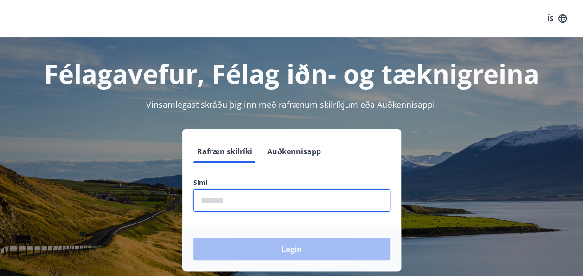
click at [230, 197] on input "phone" at bounding box center [291, 200] width 197 height 23
type input "********"
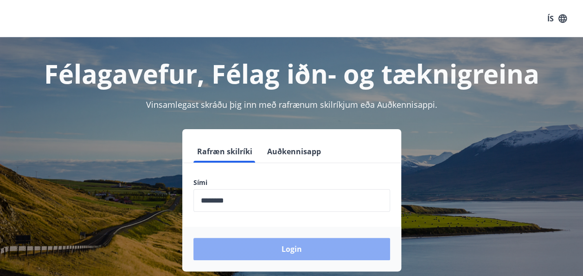
click at [290, 246] on button "Login" at bounding box center [291, 249] width 197 height 22
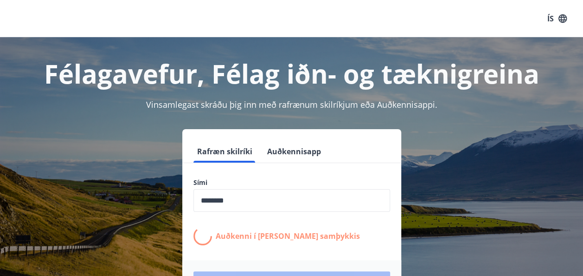
scroll to position [68, 0]
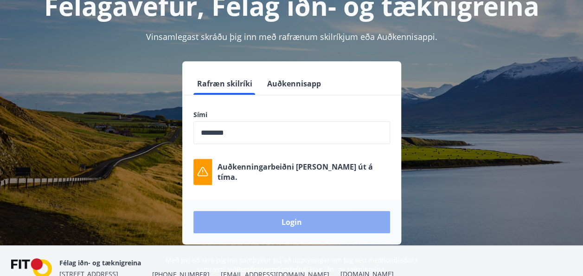
click at [299, 219] on button "Login" at bounding box center [291, 222] width 197 height 22
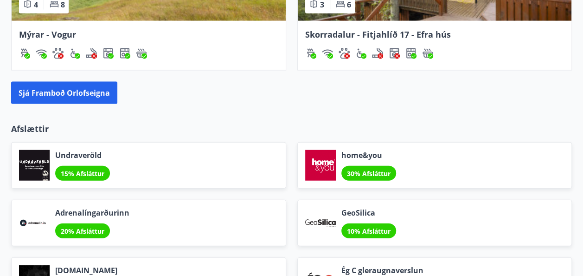
scroll to position [981, 0]
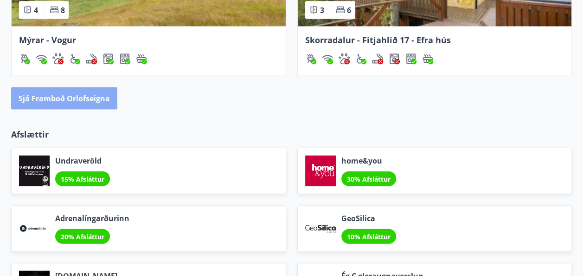
click at [68, 100] on button "Sjá framboð orlofseigna" at bounding box center [64, 98] width 106 height 22
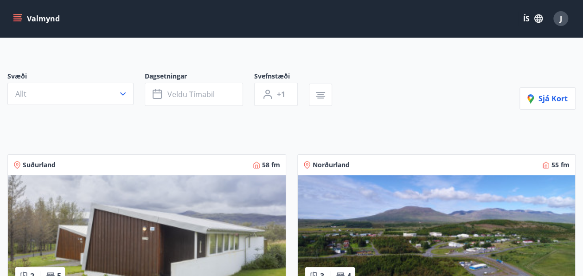
scroll to position [52, 0]
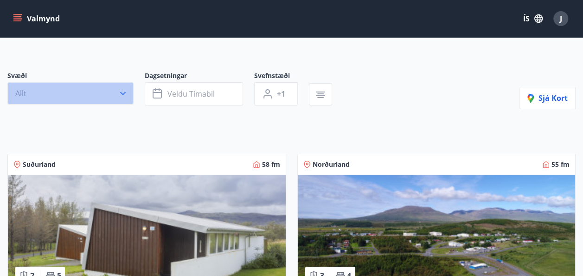
click at [125, 93] on icon "button" at bounding box center [122, 93] width 9 height 9
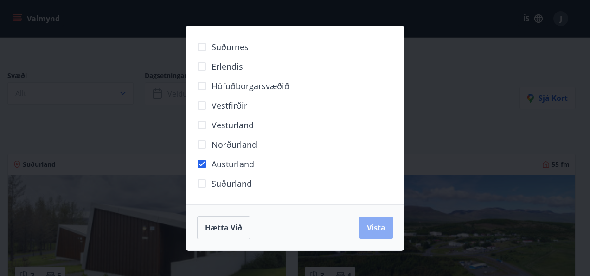
click at [381, 234] on button "Vista" at bounding box center [376, 227] width 33 height 22
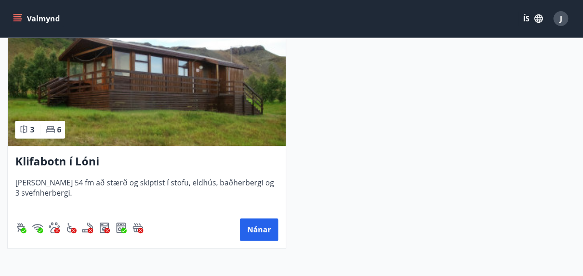
scroll to position [220, 0]
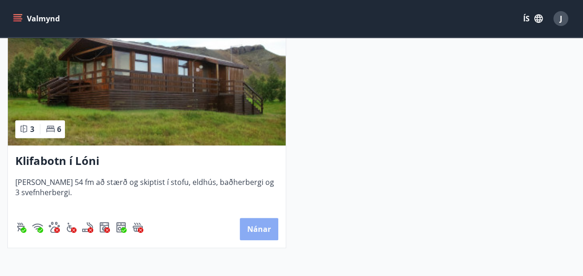
click at [264, 227] on button "Nánar" at bounding box center [259, 229] width 39 height 22
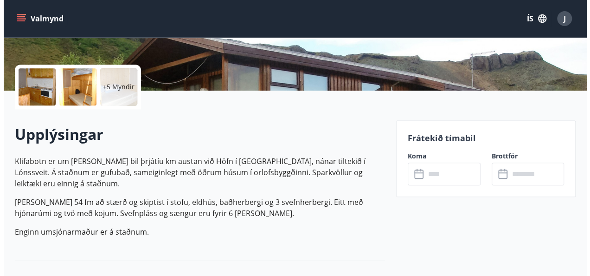
scroll to position [188, 0]
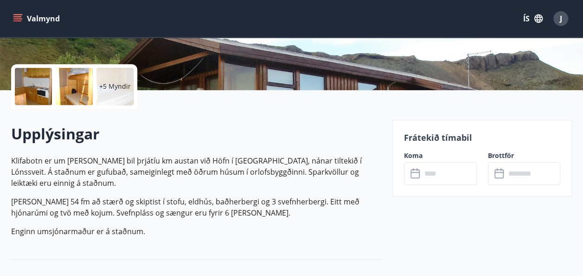
click at [30, 85] on div at bounding box center [33, 86] width 37 height 37
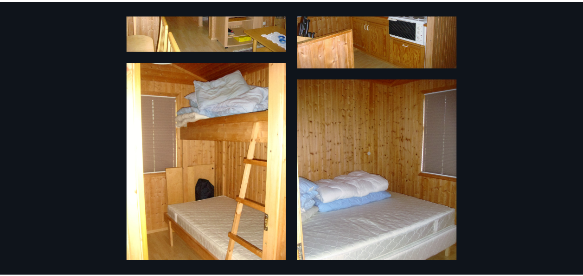
scroll to position [0, 0]
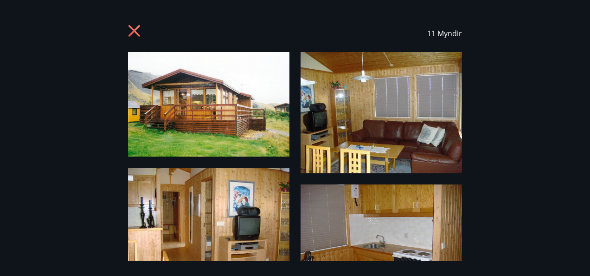
click at [135, 33] on icon at bounding box center [135, 32] width 15 height 15
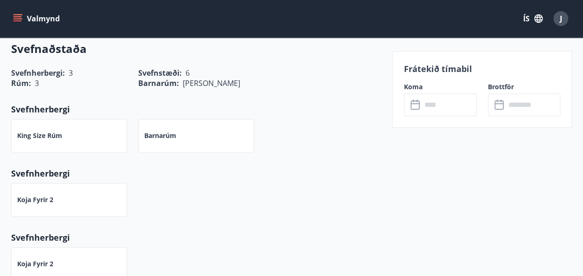
scroll to position [422, 0]
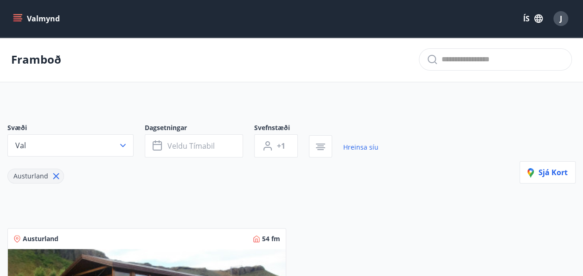
click at [53, 174] on icon at bounding box center [56, 176] width 6 height 6
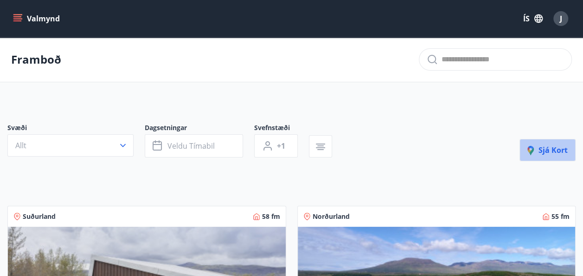
click at [543, 147] on span "Sjá kort" at bounding box center [548, 150] width 40 height 10
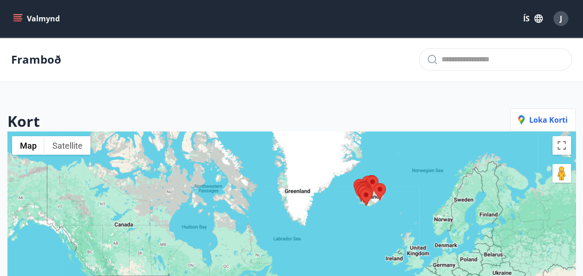
click at [394, 207] on div at bounding box center [291, 269] width 568 height 276
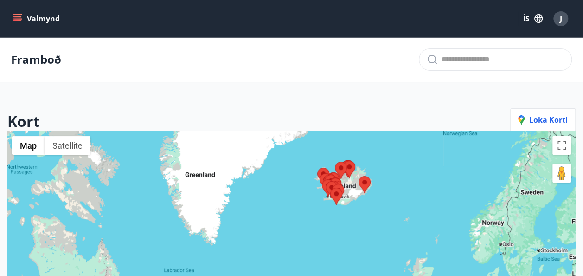
click at [394, 207] on div at bounding box center [291, 269] width 568 height 276
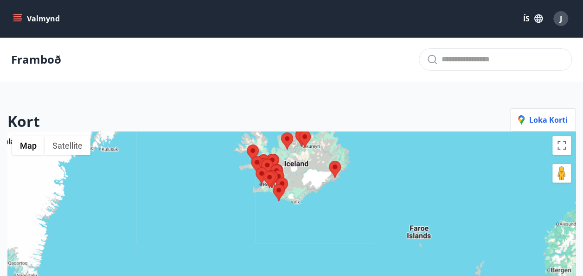
click at [394, 207] on div at bounding box center [291, 269] width 568 height 276
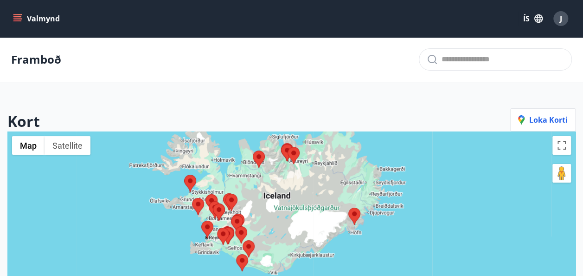
drag, startPoint x: 316, startPoint y: 214, endPoint x: 396, endPoint y: 293, distance: 112.5
click at [396, 275] on html "Valmynd ÍS J Framboð Kort Loka korti ← Move left → Move right ↑ Move up ↓ Move …" at bounding box center [291, 264] width 583 height 528
click at [21, 18] on icon "menu" at bounding box center [17, 18] width 9 height 9
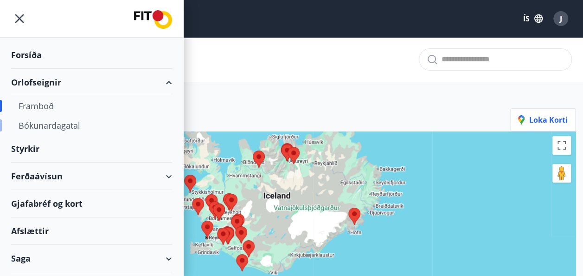
click at [60, 127] on div "Bókunardagatal" at bounding box center [92, 125] width 146 height 19
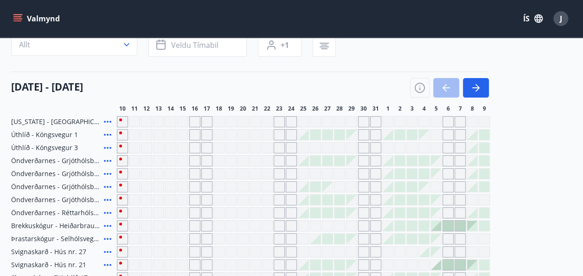
scroll to position [79, 0]
click at [478, 86] on icon "button" at bounding box center [478, 87] width 4 height 7
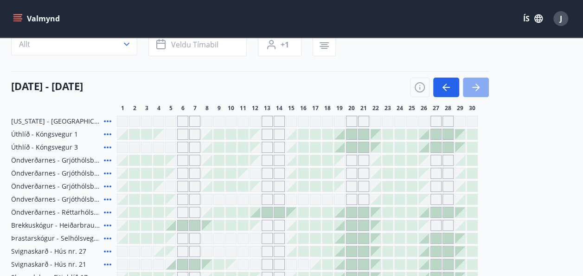
click at [478, 86] on icon "button" at bounding box center [478, 87] width 4 height 7
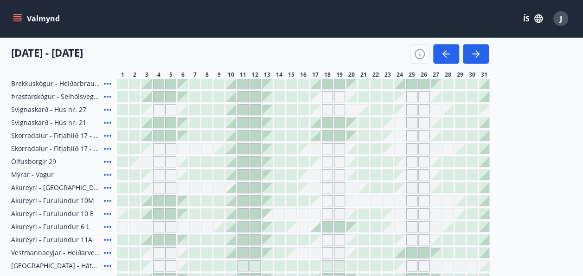
scroll to position [221, 0]
click at [303, 188] on div "Gráir dagar eru ekki bókanlegir" at bounding box center [303, 187] width 10 height 10
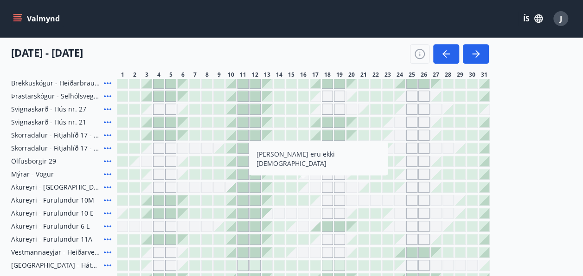
click at [279, 238] on div at bounding box center [279, 239] width 10 height 10
drag, startPoint x: 279, startPoint y: 238, endPoint x: 421, endPoint y: 52, distance: 234.0
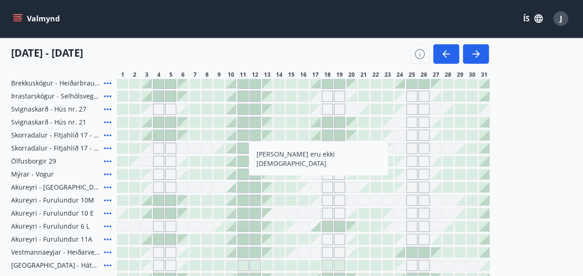
click at [279, 238] on div at bounding box center [279, 239] width 10 height 10
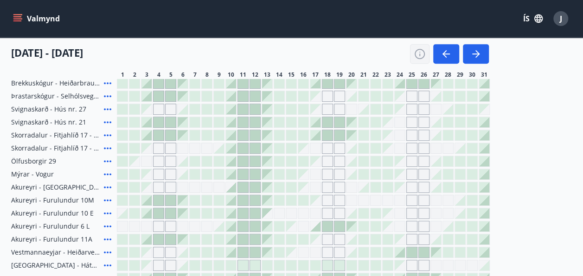
click at [421, 52] on icon "button" at bounding box center [419, 53] width 11 height 11
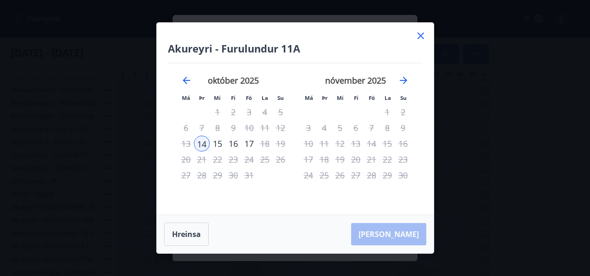
click at [419, 36] on icon at bounding box center [421, 35] width 6 height 6
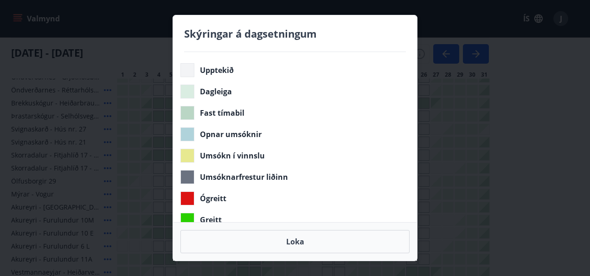
click at [419, 36] on div "Skýringar á dagsetningum Upptekið Dagleiga Fast tímabil Opnar umsóknir Umsókn í…" at bounding box center [295, 138] width 590 height 276
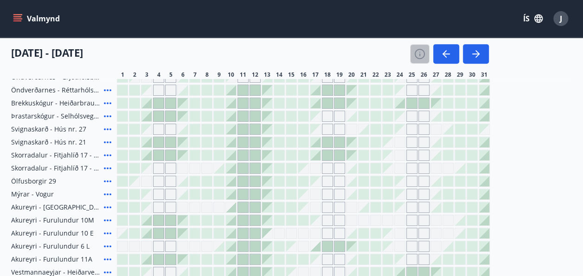
click at [419, 55] on icon "button" at bounding box center [419, 53] width 11 height 11
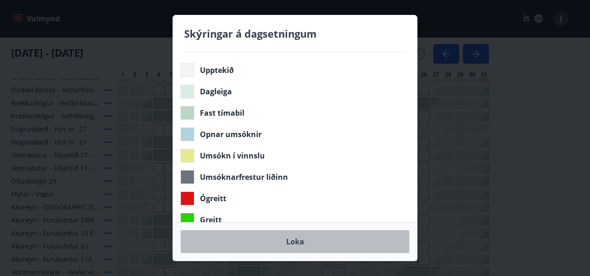
click at [298, 236] on button "Loka" at bounding box center [294, 241] width 229 height 23
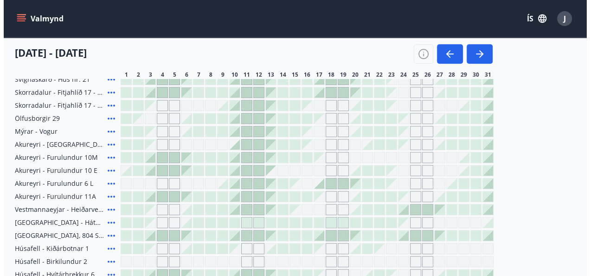
scroll to position [264, 0]
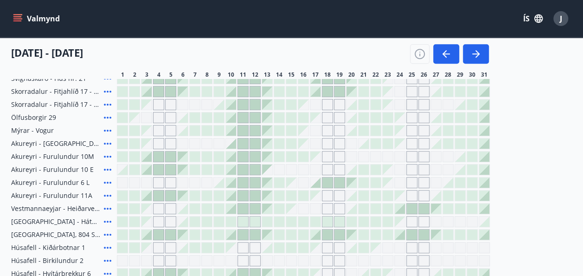
click at [107, 195] on icon at bounding box center [107, 195] width 7 height 2
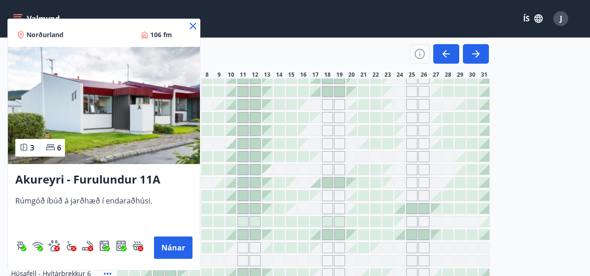
click at [191, 25] on icon at bounding box center [192, 25] width 11 height 11
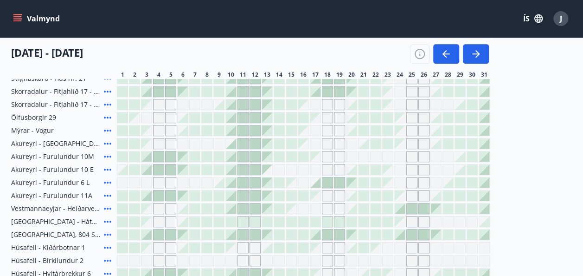
click at [108, 155] on icon at bounding box center [107, 156] width 11 height 11
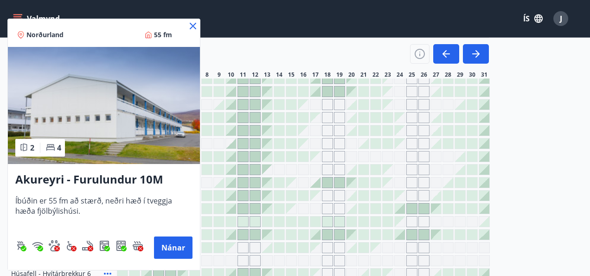
click at [195, 25] on icon at bounding box center [192, 25] width 11 height 11
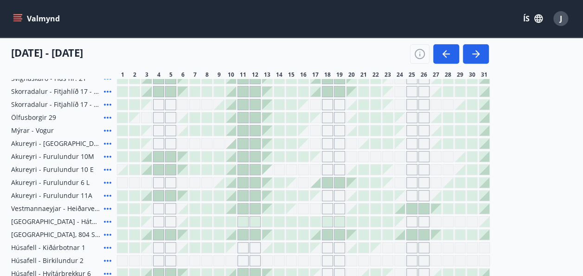
click at [106, 193] on icon at bounding box center [107, 195] width 11 height 11
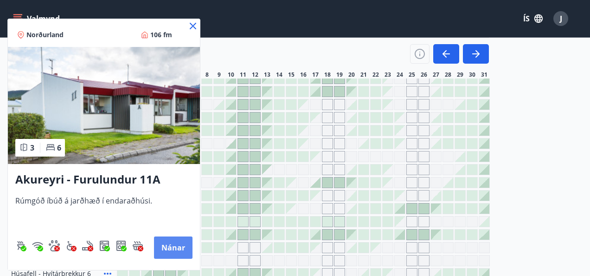
click at [173, 248] on button "Nánar" at bounding box center [173, 247] width 39 height 22
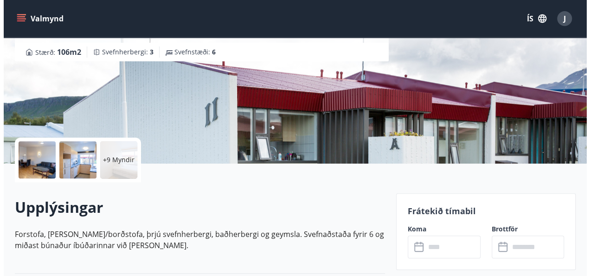
scroll to position [116, 0]
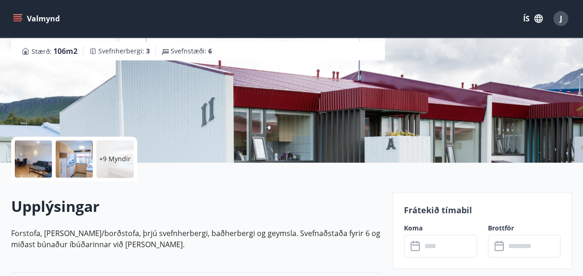
click at [77, 170] on div at bounding box center [74, 158] width 37 height 37
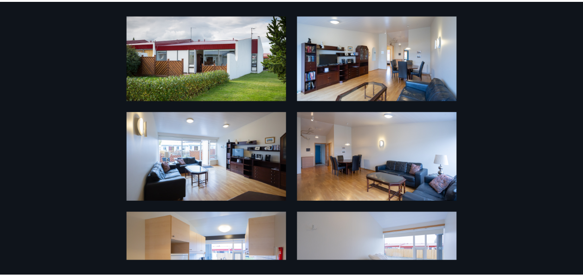
scroll to position [0, 0]
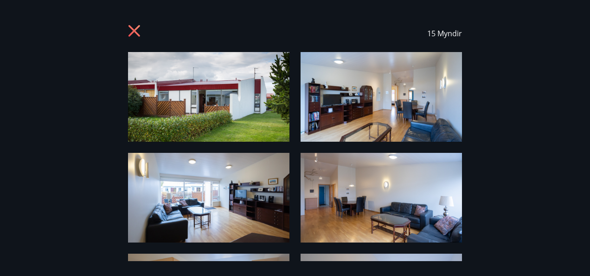
click at [132, 34] on icon at bounding box center [135, 32] width 15 height 15
